Goal: Communication & Community: Answer question/provide support

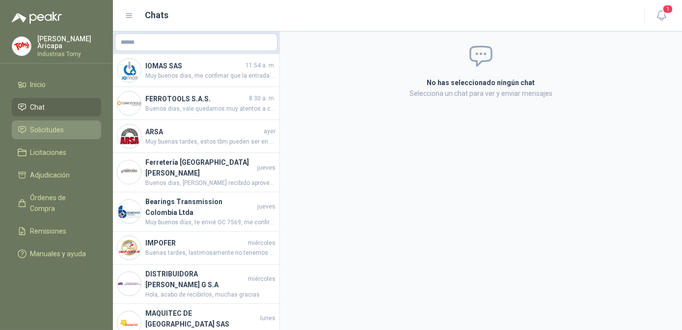
click at [54, 132] on span "Solicitudes" at bounding box center [47, 129] width 34 height 11
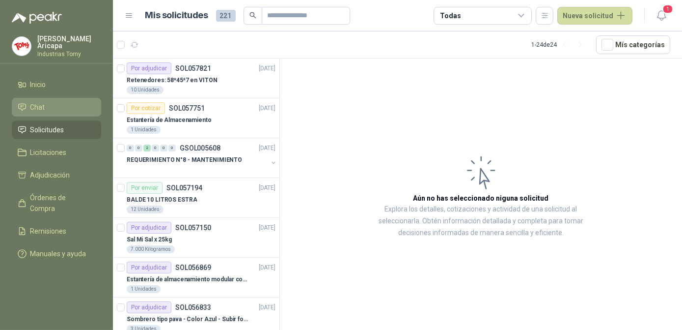
click at [57, 108] on li "Chat" at bounding box center [57, 107] width 78 height 11
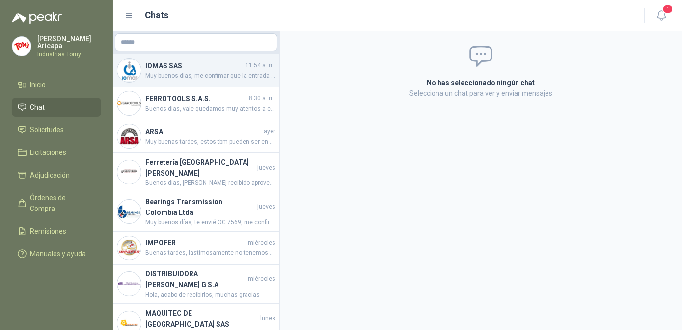
click at [199, 83] on div "IOMAS SAS 11:54 a. m. Muy buenos dias, me confimar que la entrada donde entra e…" at bounding box center [196, 70] width 166 height 33
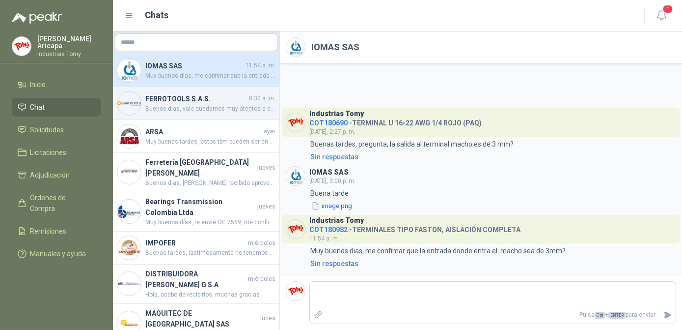
click at [196, 103] on h4 "FERROTOOLS S.A.S." at bounding box center [196, 98] width 102 height 11
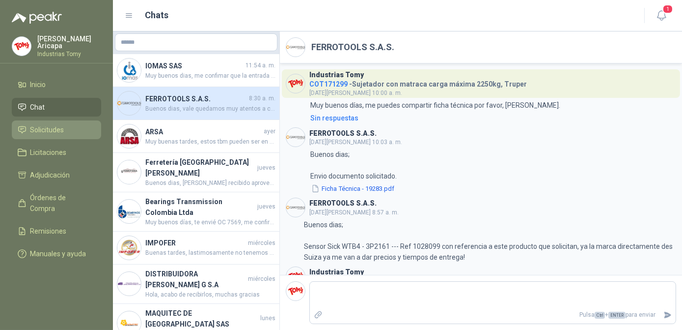
scroll to position [1361, 0]
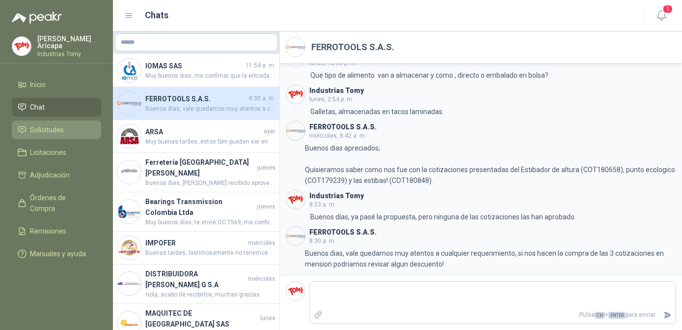
click at [65, 131] on li "Solicitudes" at bounding box center [57, 129] width 78 height 11
